Goal: Information Seeking & Learning: Check status

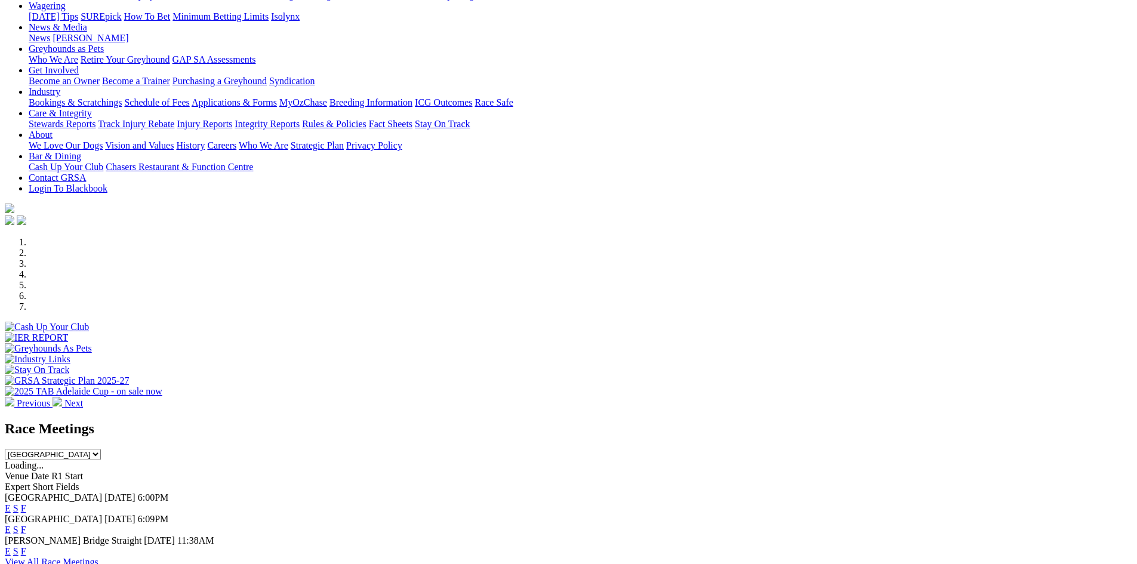
scroll to position [119, 0]
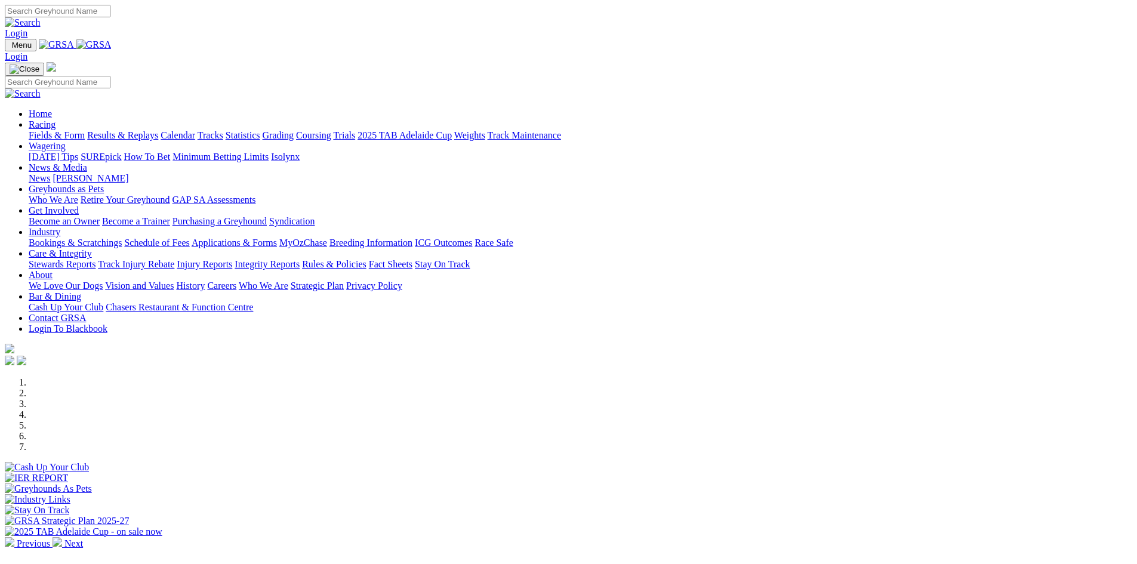
scroll to position [299, 0]
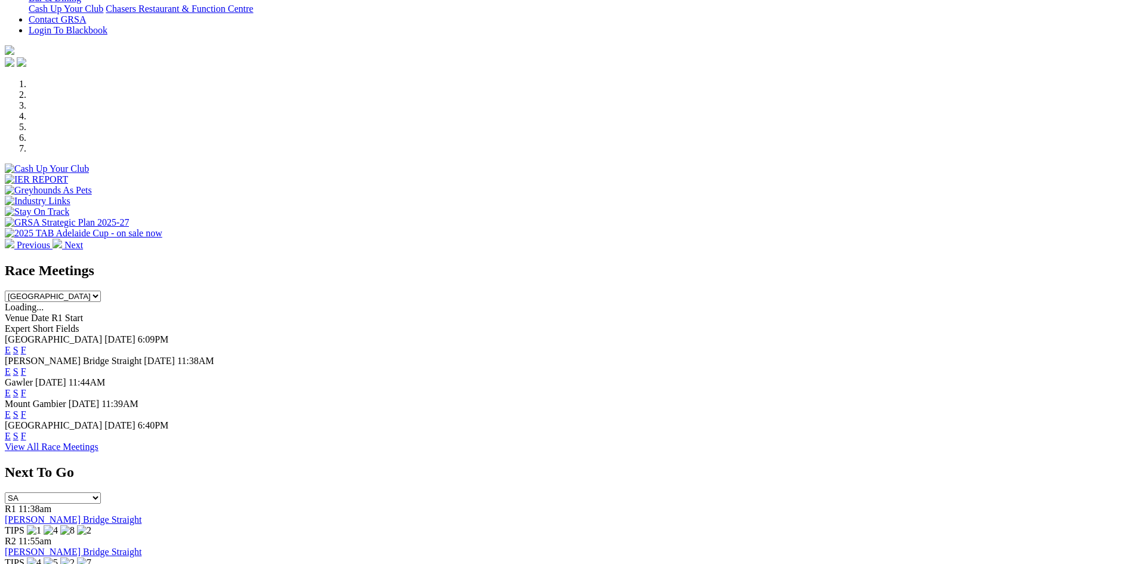
click at [26, 367] on link "F" at bounding box center [23, 372] width 5 height 10
